Goal: Task Accomplishment & Management: Complete application form

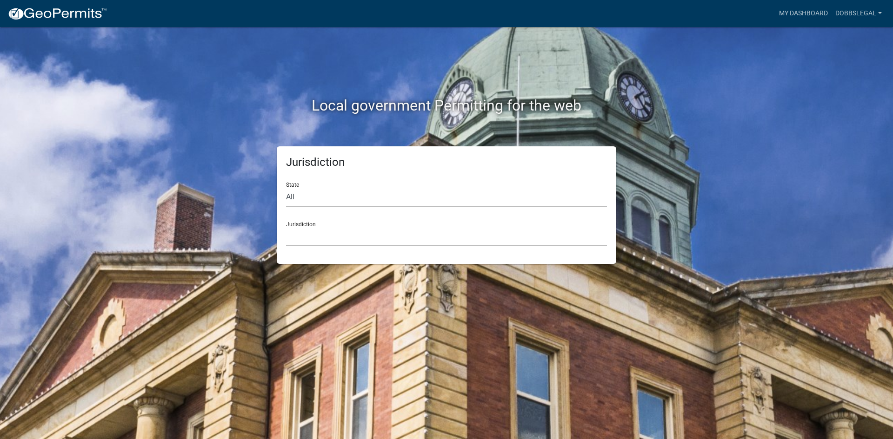
click at [322, 196] on select "All [US_STATE] [US_STATE] [US_STATE] [US_STATE] [US_STATE] [US_STATE] [US_STATE…" at bounding box center [446, 197] width 321 height 19
select select "[US_STATE]"
click at [286, 188] on select "All [US_STATE] [US_STATE] [US_STATE] [US_STATE] [US_STATE] [US_STATE] [US_STATE…" at bounding box center [446, 197] width 321 height 19
click at [324, 235] on select "City of [GEOGRAPHIC_DATA], [US_STATE] City of [GEOGRAPHIC_DATA], [US_STATE] Cit…" at bounding box center [446, 236] width 321 height 19
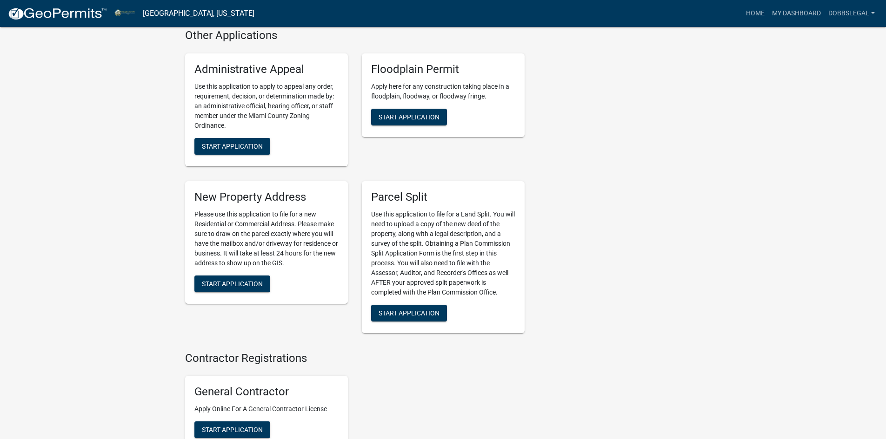
scroll to position [1255, 0]
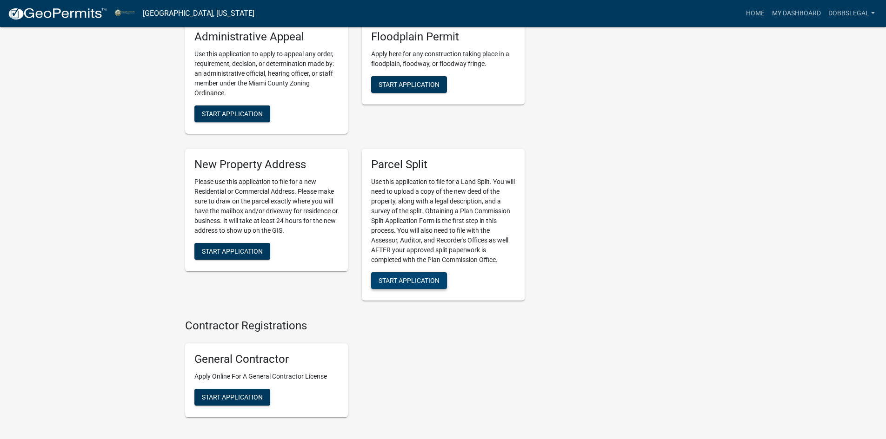
click at [413, 284] on span "Start Application" at bounding box center [408, 280] width 61 height 7
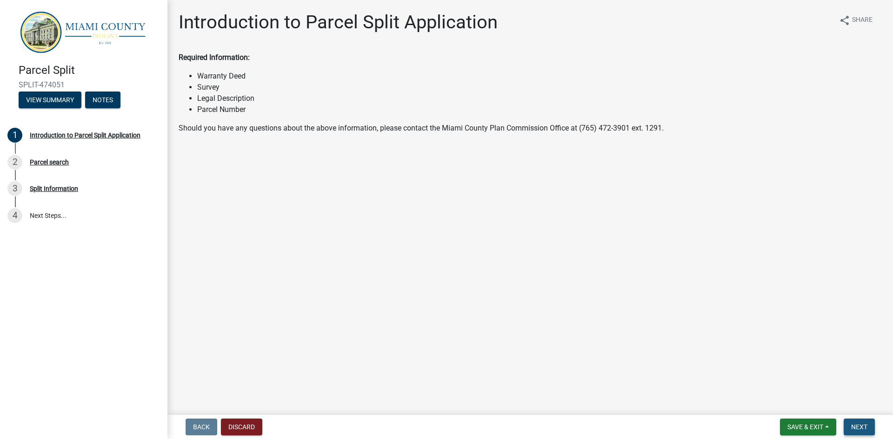
click at [852, 426] on span "Next" at bounding box center [859, 427] width 16 height 7
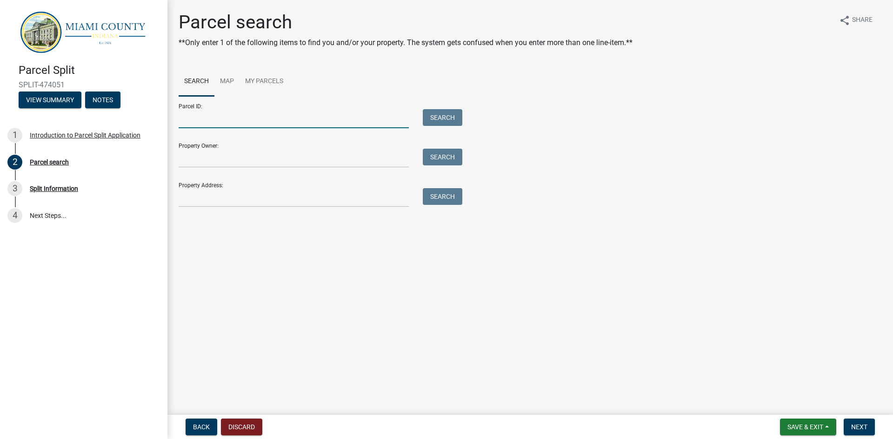
click at [264, 123] on input "Parcel ID:" at bounding box center [294, 118] width 230 height 19
type input "52-14-02-200-002.000-004"
click at [424, 120] on button "Search" at bounding box center [443, 117] width 40 height 17
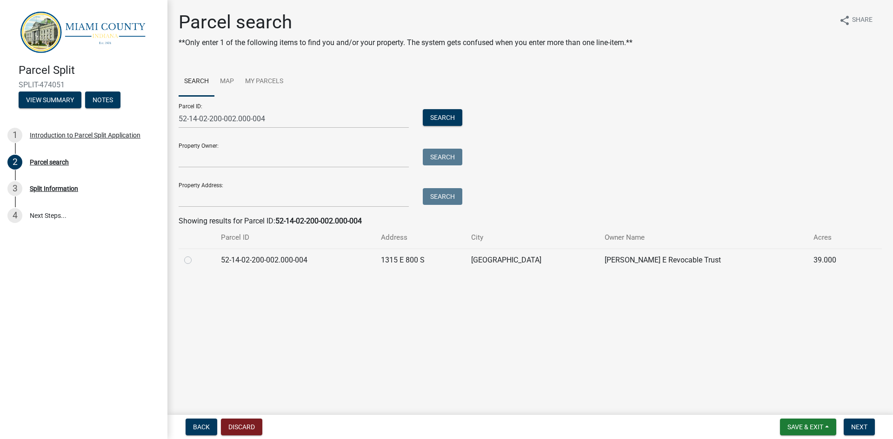
click at [195, 255] on label at bounding box center [195, 255] width 0 height 0
click at [195, 258] on input "radio" at bounding box center [198, 258] width 6 height 6
radio input "true"
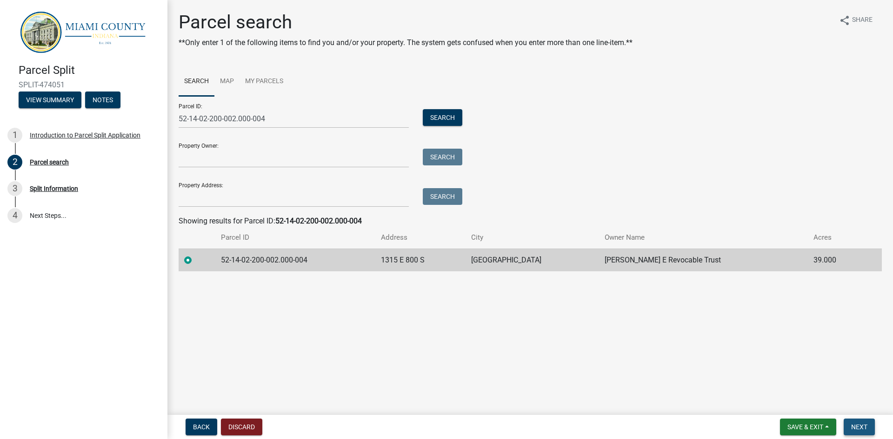
click at [857, 421] on button "Next" at bounding box center [858, 427] width 31 height 17
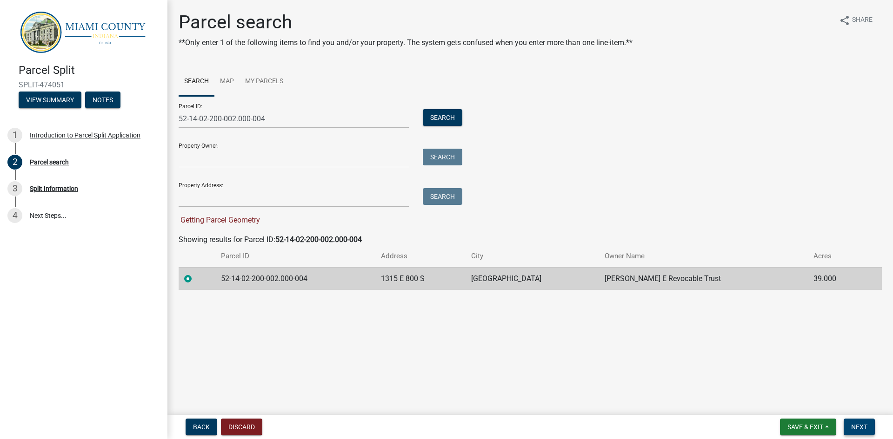
click at [857, 426] on span "Next" at bounding box center [859, 427] width 16 height 7
click at [248, 276] on td "52-14-02-200-002.000-004" at bounding box center [295, 278] width 160 height 23
click at [864, 428] on span "Next" at bounding box center [859, 427] width 16 height 7
click at [252, 216] on span "Getting Parcel Geometry" at bounding box center [219, 220] width 81 height 9
click at [798, 422] on nav "Back Discard Save & Exit Save Save & Exit Next" at bounding box center [529, 427] width 725 height 24
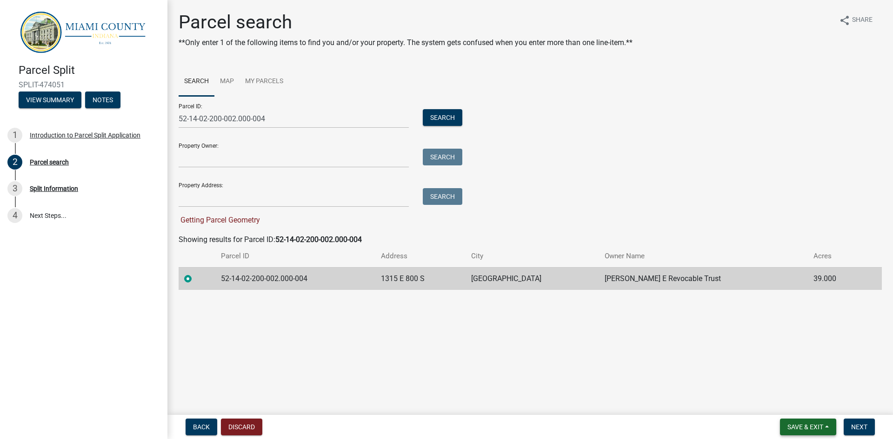
click at [800, 425] on span "Save & Exit" at bounding box center [805, 427] width 36 height 7
click at [785, 377] on button "Save" at bounding box center [799, 381] width 74 height 22
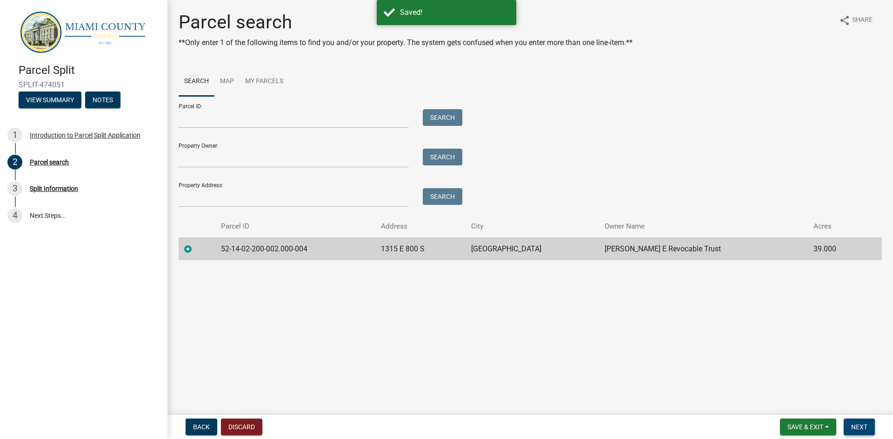
click at [861, 430] on span "Next" at bounding box center [859, 427] width 16 height 7
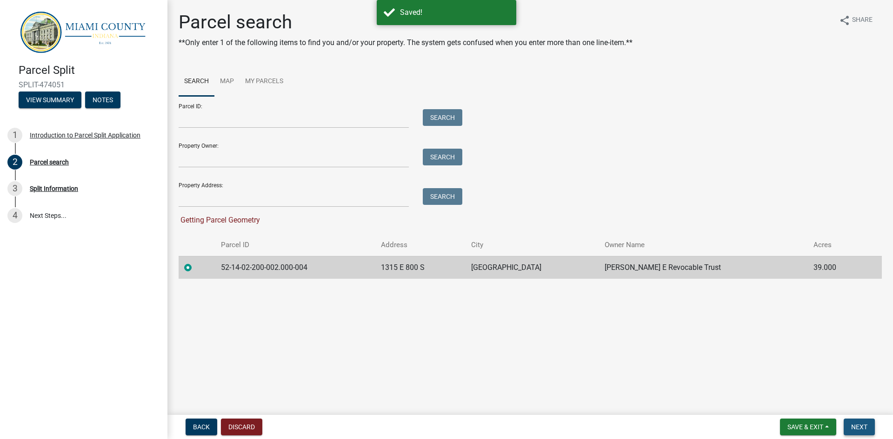
click at [863, 426] on span "Next" at bounding box center [859, 427] width 16 height 7
click at [435, 315] on main "Parcel search **Only enter 1 of the following items to find you and/or your pro…" at bounding box center [529, 205] width 725 height 411
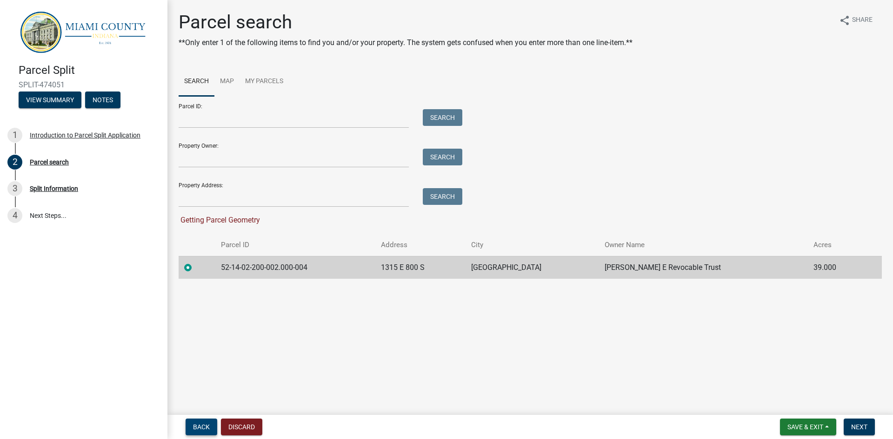
click at [202, 426] on span "Back" at bounding box center [201, 427] width 17 height 7
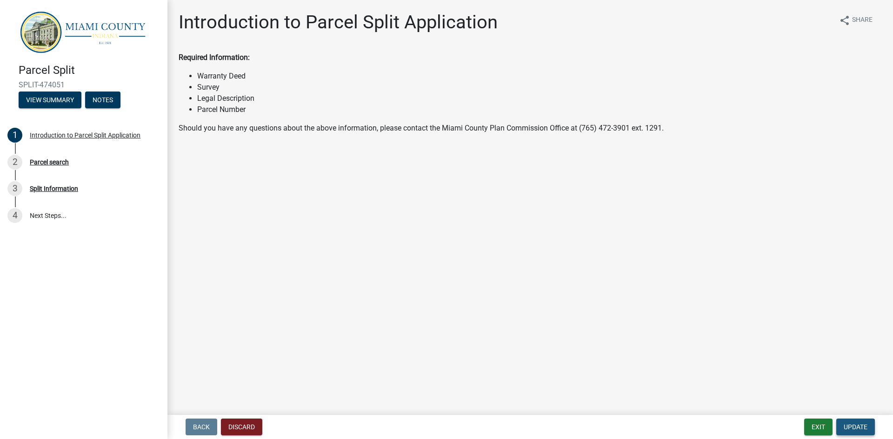
click at [849, 429] on span "Update" at bounding box center [855, 427] width 24 height 7
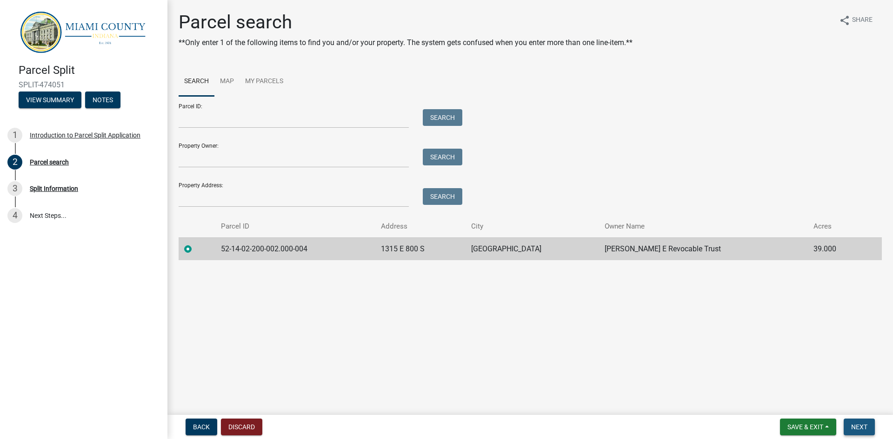
click at [872, 426] on button "Next" at bounding box center [858, 427] width 31 height 17
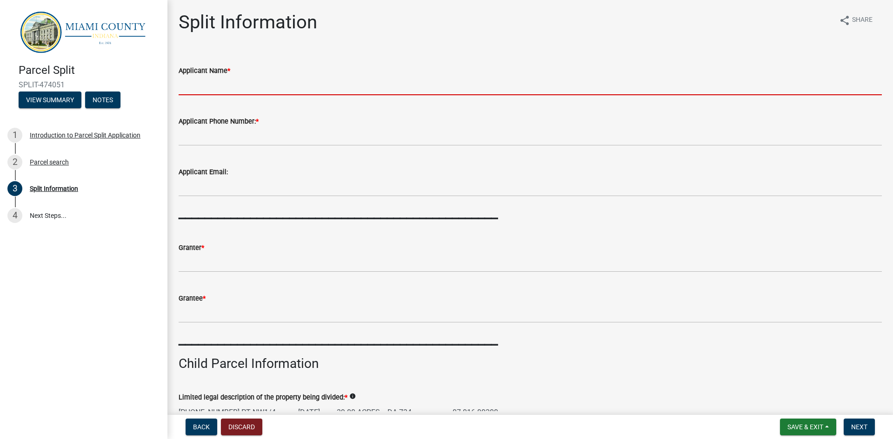
click at [339, 85] on input "Applicant Name *" at bounding box center [530, 85] width 703 height 19
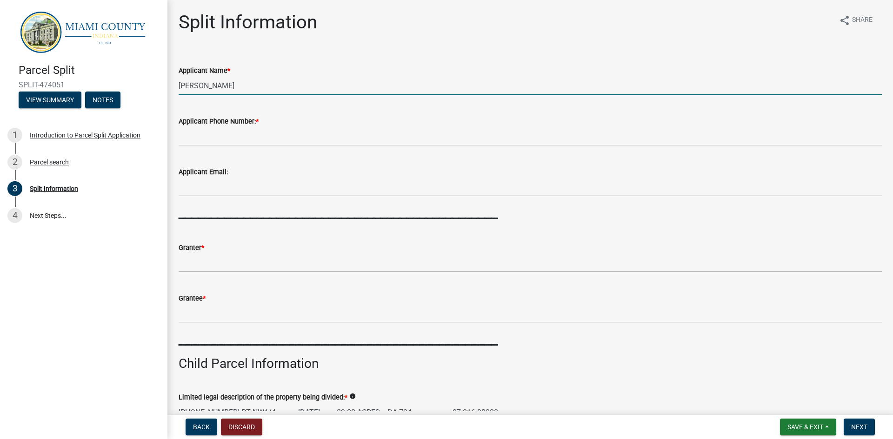
type input "[PERSON_NAME]"
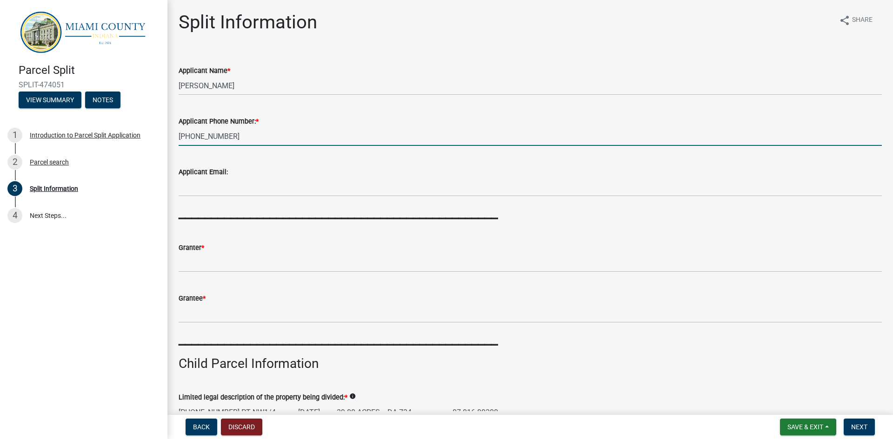
type input "[PHONE_NUMBER]"
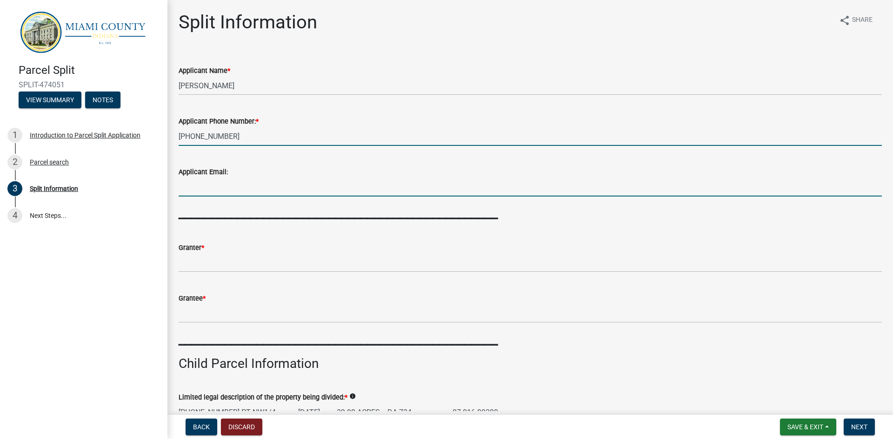
click at [301, 190] on input "Applicant Email:" at bounding box center [530, 187] width 703 height 19
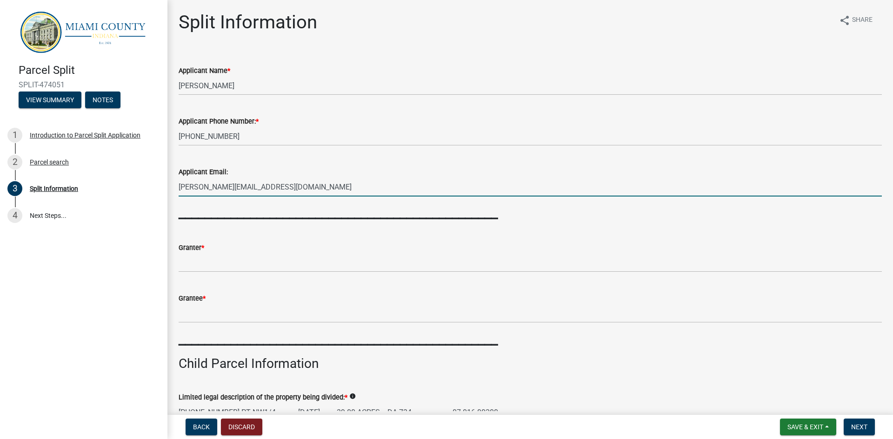
type input "[PERSON_NAME][EMAIL_ADDRESS][DOMAIN_NAME]"
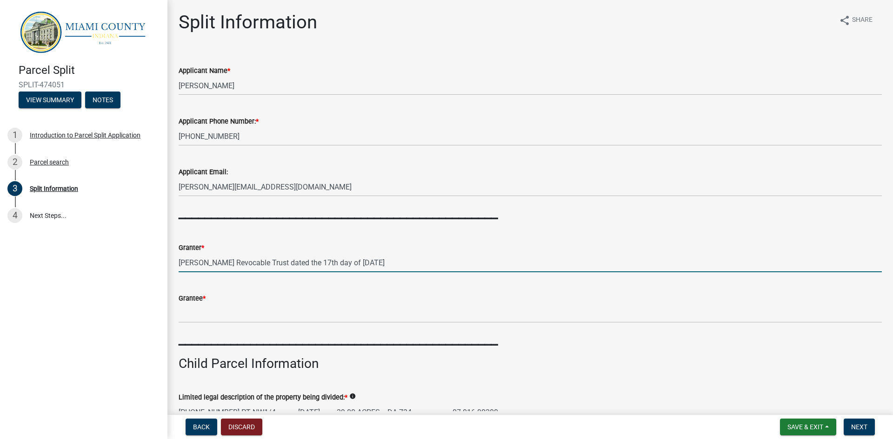
type input "[PERSON_NAME] Revocable Trust dated the 17th day of [DATE]"
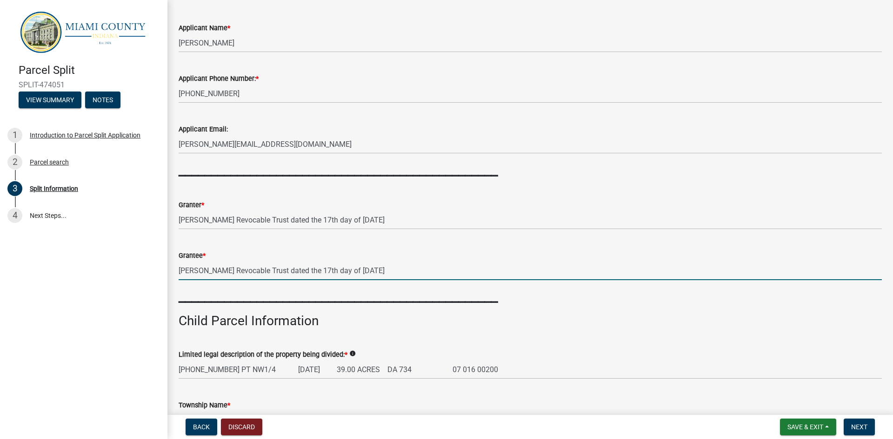
scroll to position [186, 0]
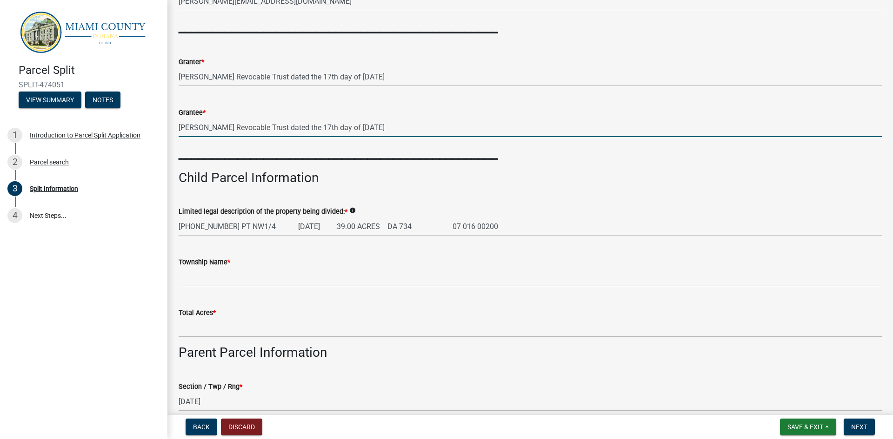
type input "[PERSON_NAME] Revocable Trust dated the 17th day of [DATE]"
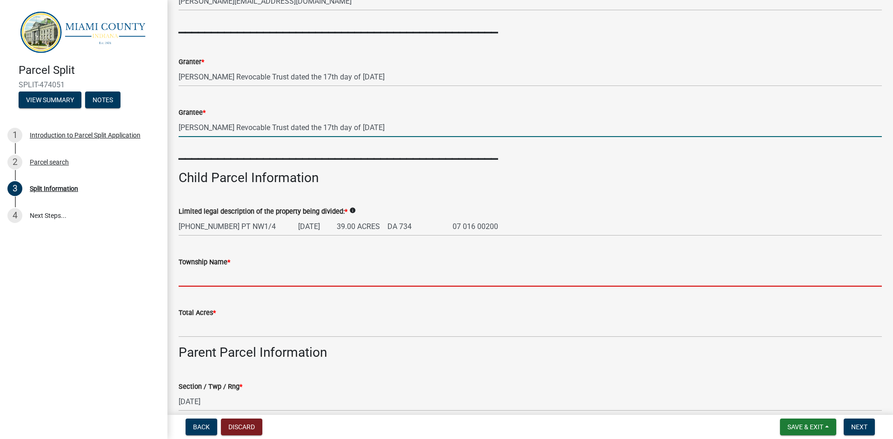
click at [244, 280] on input "Township Name *" at bounding box center [530, 277] width 703 height 19
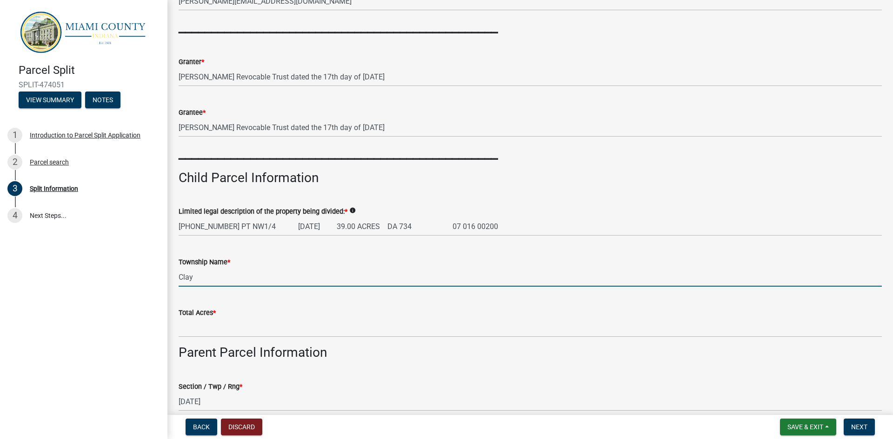
type input "Clay"
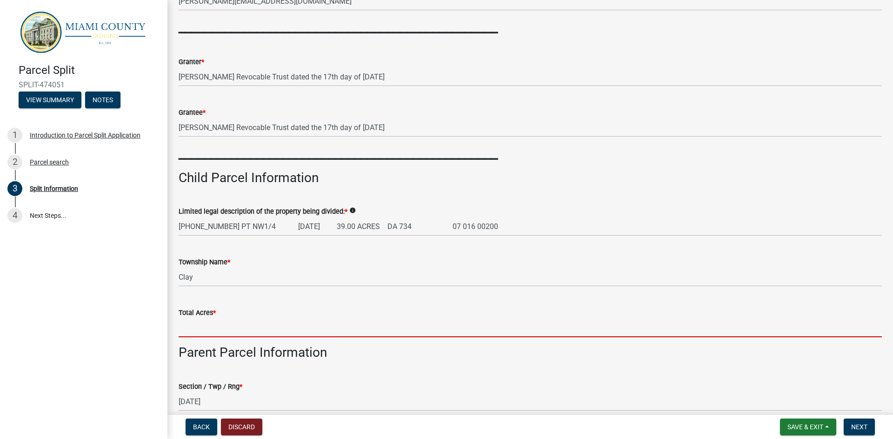
click at [256, 325] on input "Total Acres *" at bounding box center [530, 327] width 703 height 19
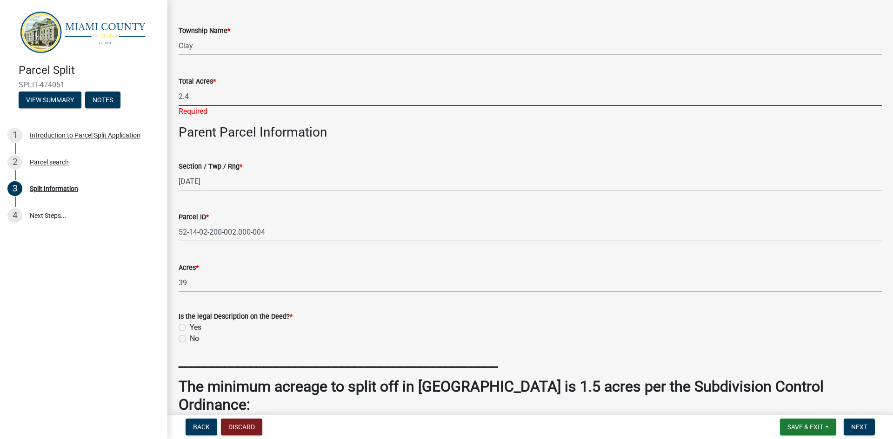
scroll to position [418, 0]
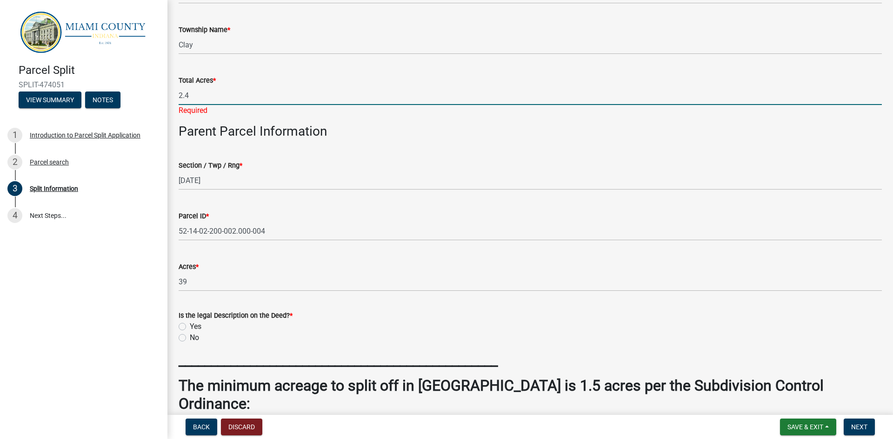
type input "2.4"
click at [177, 325] on div "Is the legal Description on the Deed? * Yes No" at bounding box center [530, 321] width 717 height 45
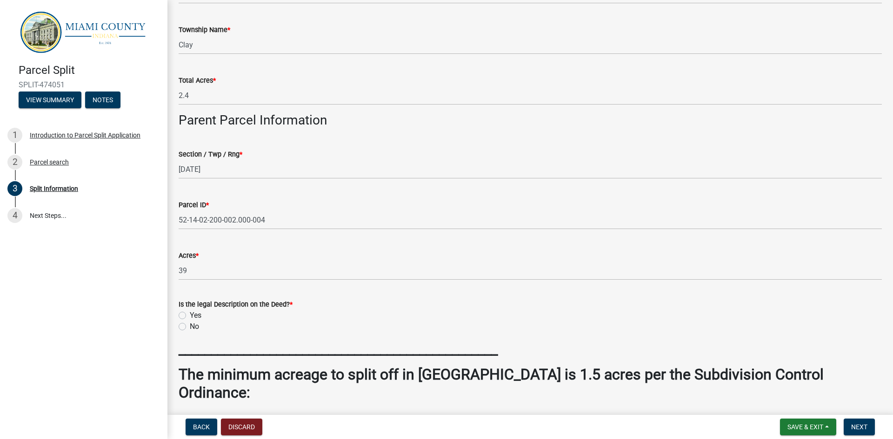
click at [190, 317] on label "Yes" at bounding box center [196, 315] width 12 height 11
click at [190, 316] on input "Yes" at bounding box center [193, 313] width 6 height 6
radio input "true"
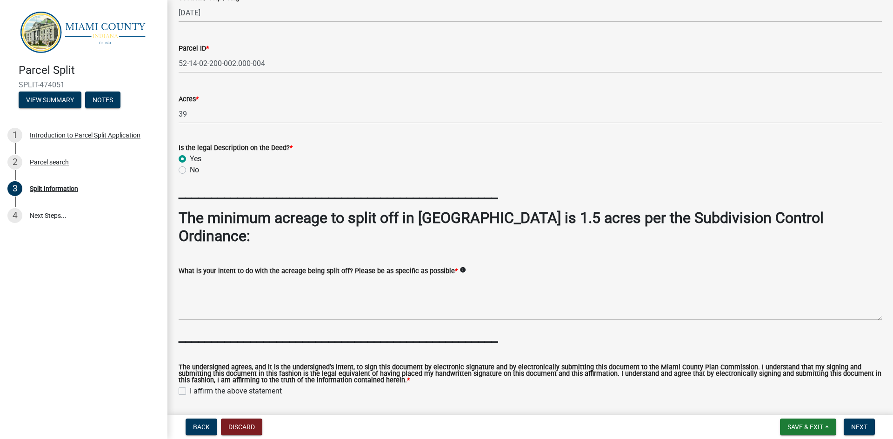
scroll to position [604, 0]
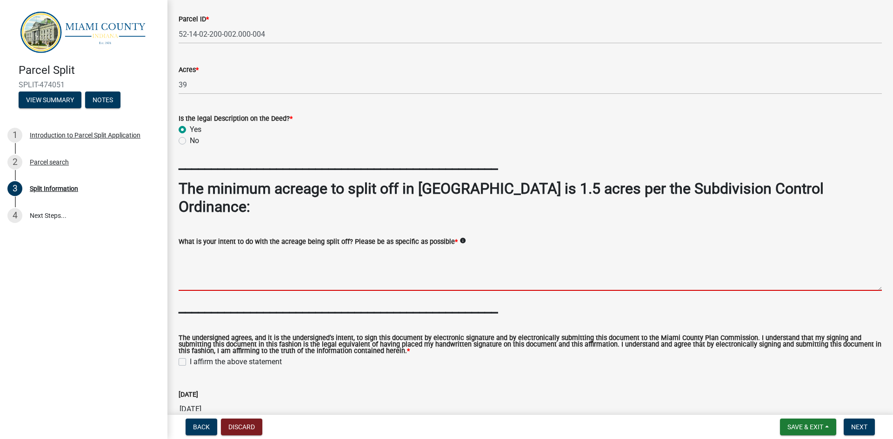
click at [255, 262] on textarea "What is your intent to do with the acreage being split off? Please be as specif…" at bounding box center [530, 269] width 703 height 44
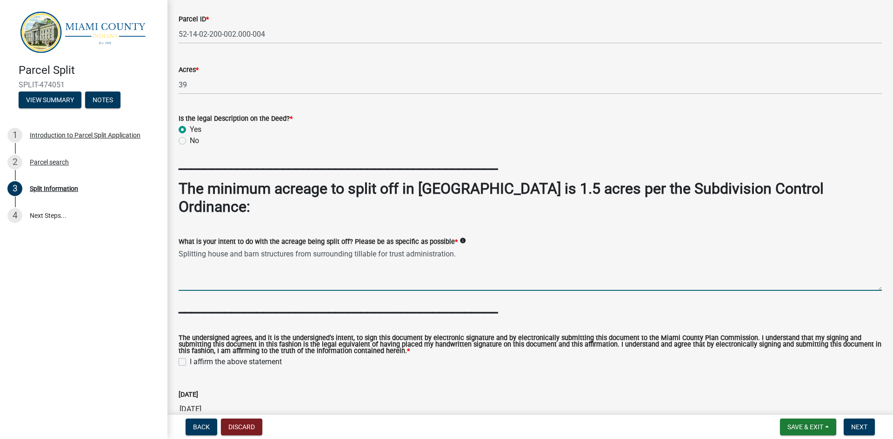
type textarea "Splitting house and barn structures from surrounding tillable for trust adminis…"
click at [190, 357] on label "I affirm the above statement" at bounding box center [236, 362] width 92 height 11
click at [190, 357] on input "I affirm the above statement" at bounding box center [193, 360] width 6 height 6
checkbox input "true"
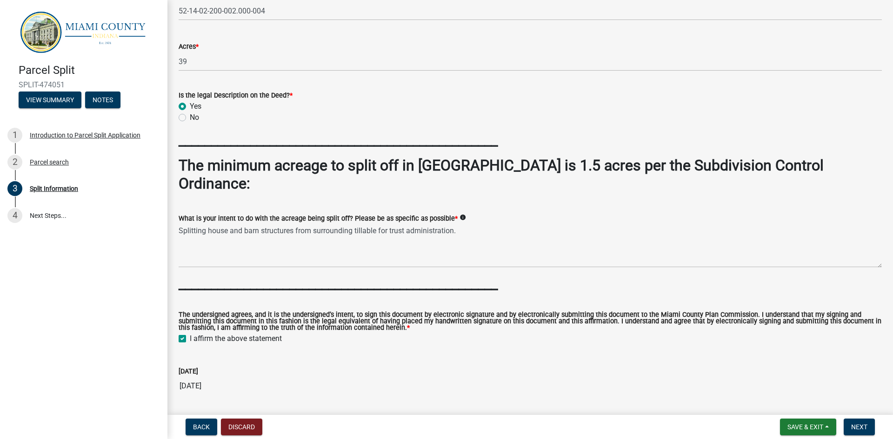
scroll to position [638, 0]
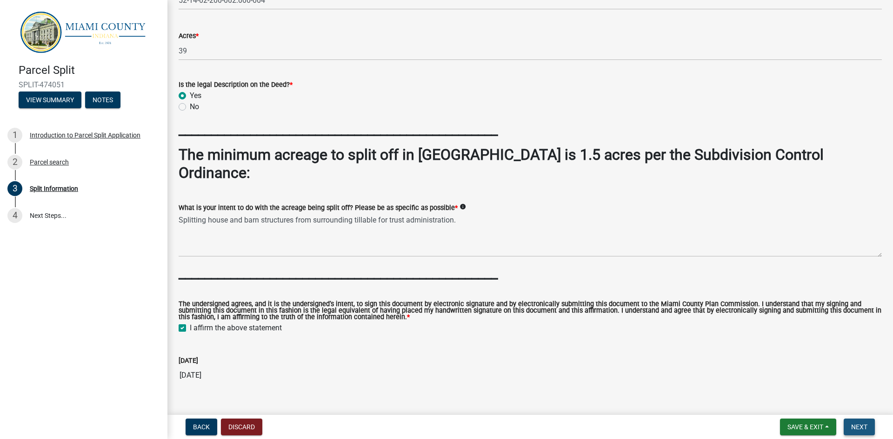
click at [852, 424] on span "Next" at bounding box center [859, 427] width 16 height 7
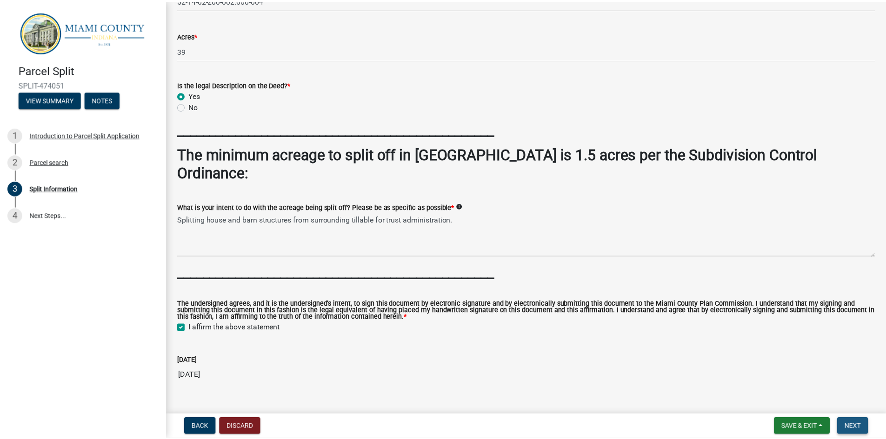
scroll to position [0, 0]
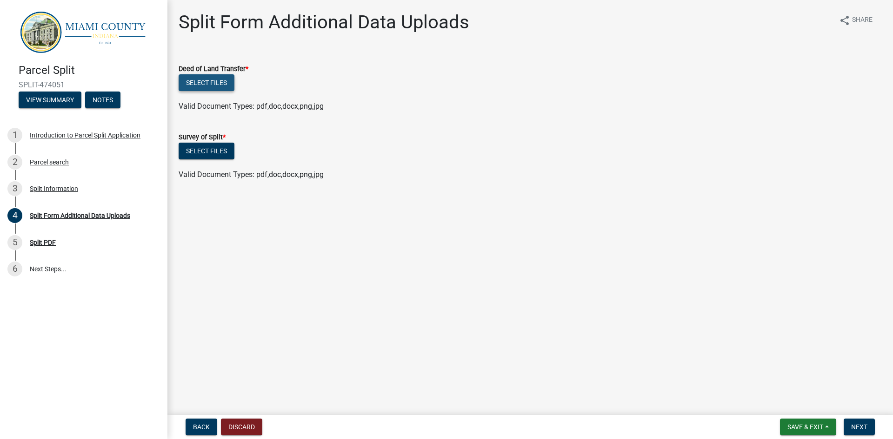
click at [214, 81] on button "Select files" at bounding box center [207, 82] width 56 height 17
click at [228, 87] on button "Select files" at bounding box center [207, 82] width 56 height 17
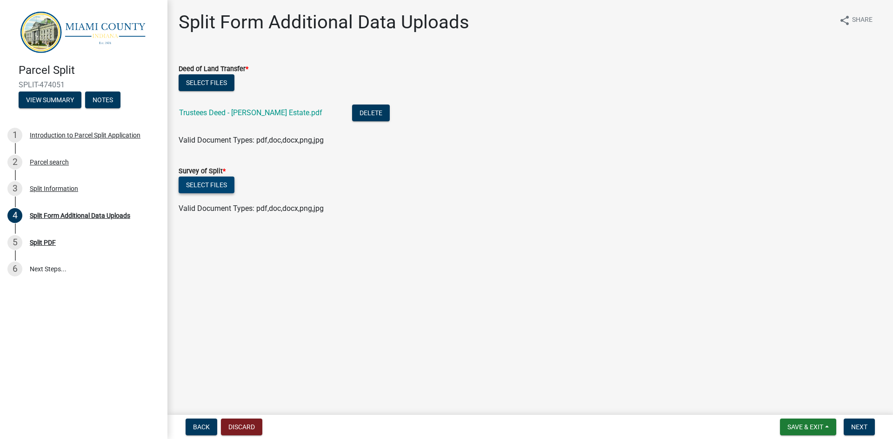
click at [222, 188] on button "Select files" at bounding box center [207, 185] width 56 height 17
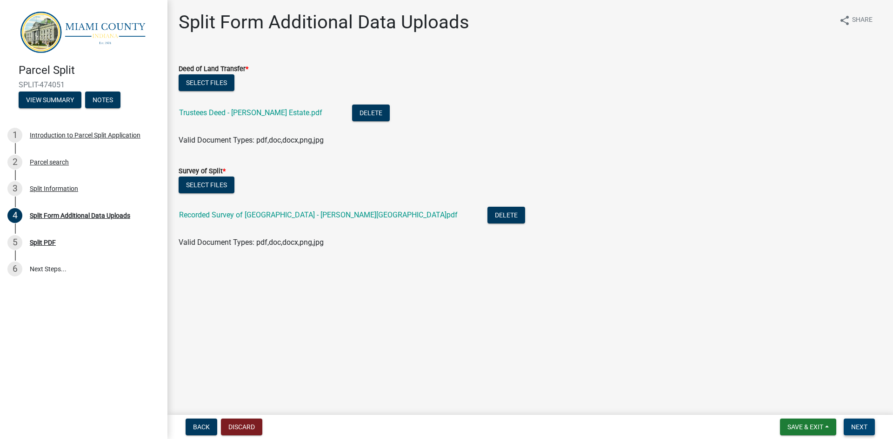
click at [858, 424] on span "Next" at bounding box center [859, 427] width 16 height 7
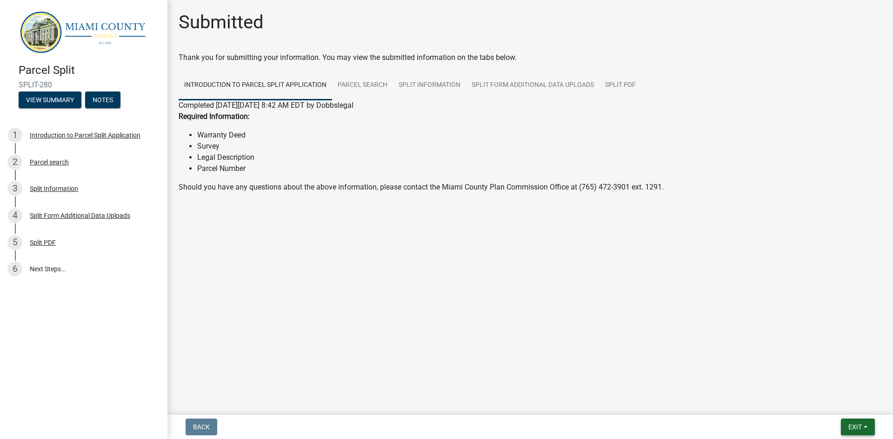
click at [847, 426] on button "Exit" at bounding box center [858, 427] width 34 height 17
click at [818, 400] on button "Save & Exit" at bounding box center [837, 403] width 74 height 22
